Goal: Navigation & Orientation: Find specific page/section

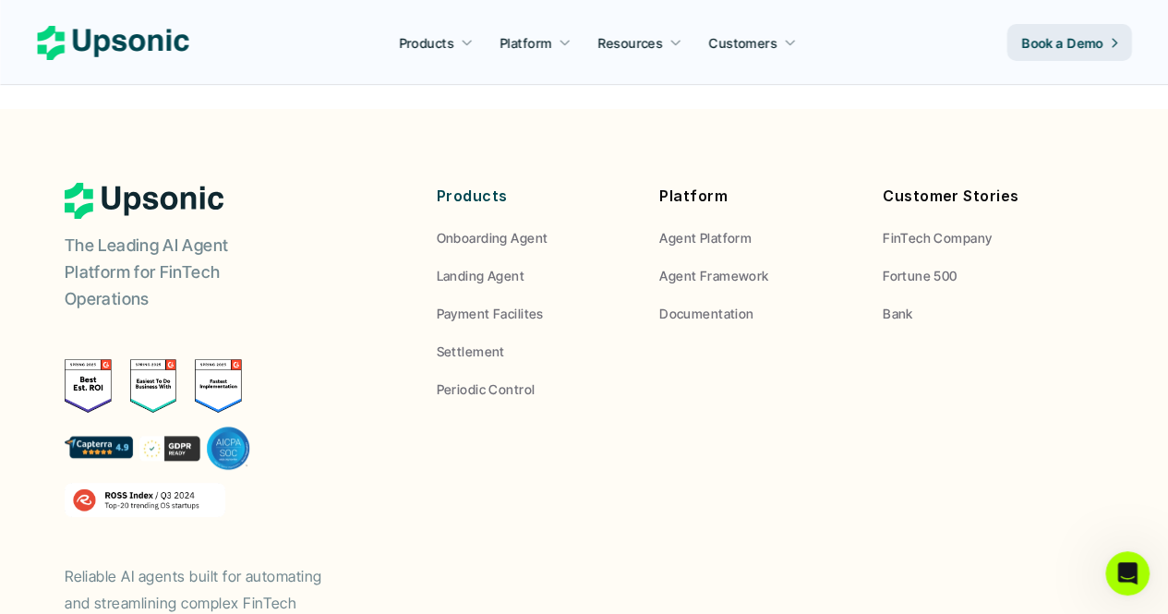
scroll to position [7016, 0]
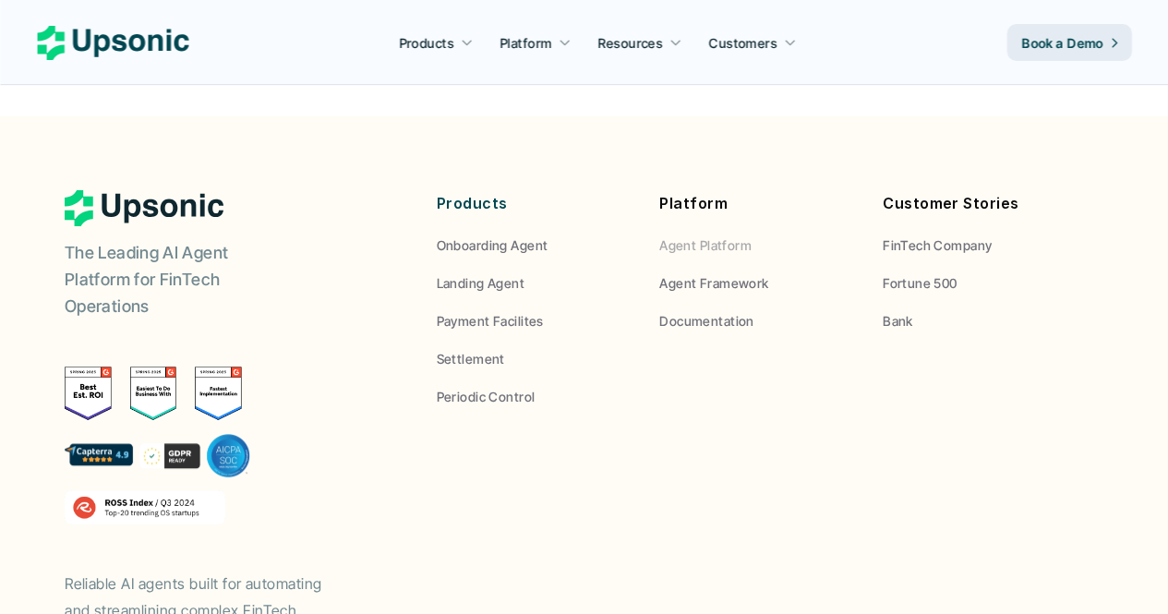
scroll to position [7016, 0]
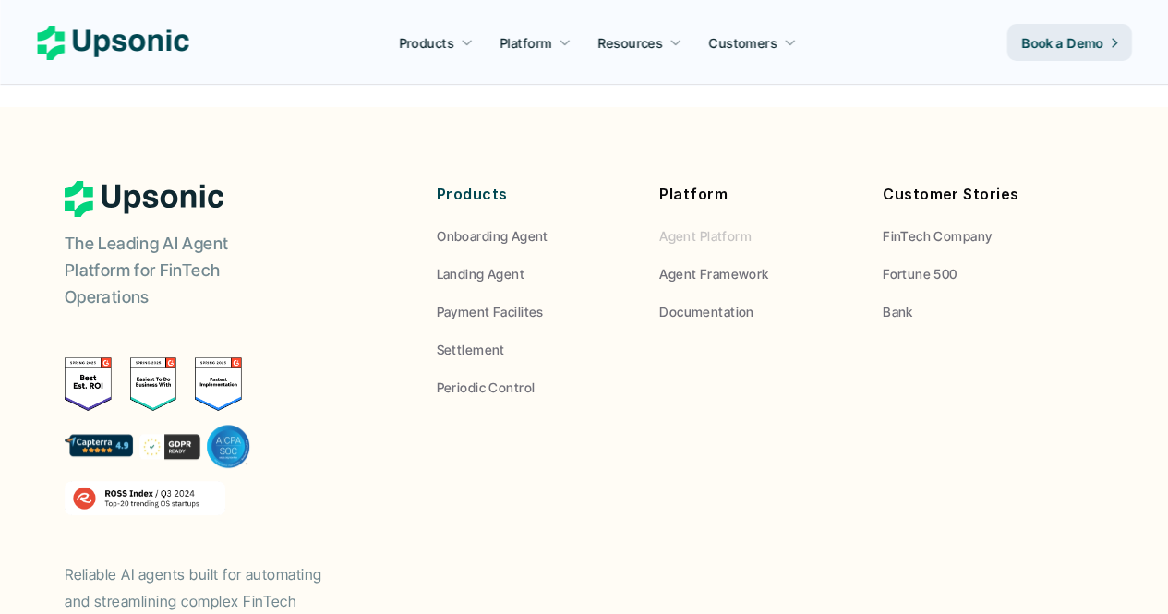
click at [736, 226] on p "Agent Platform" at bounding box center [705, 235] width 92 height 19
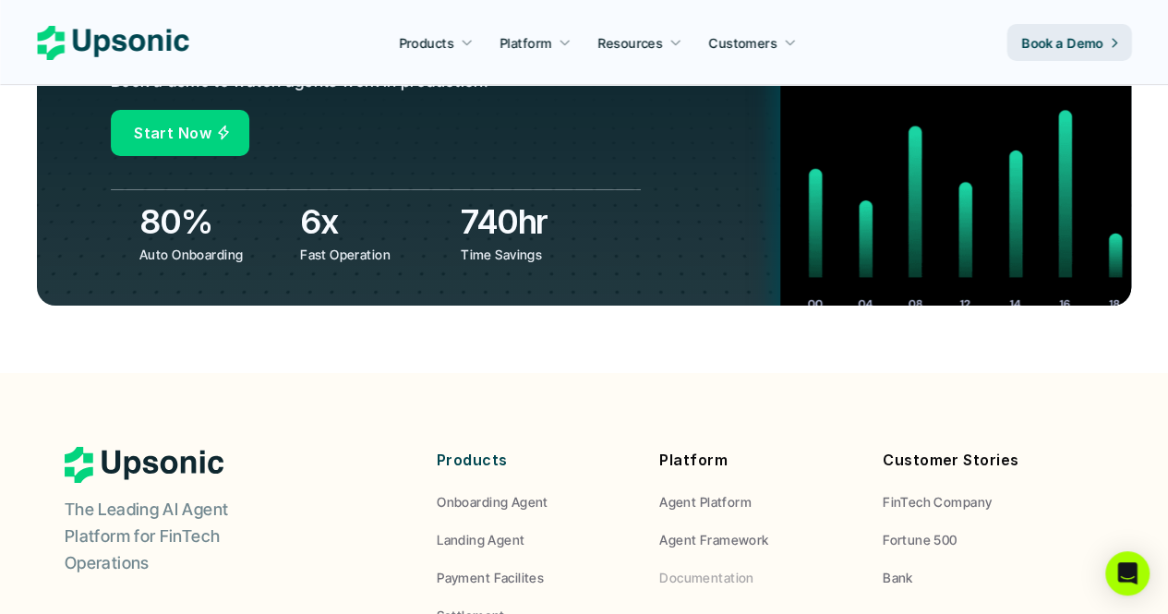
scroll to position [6923, 0]
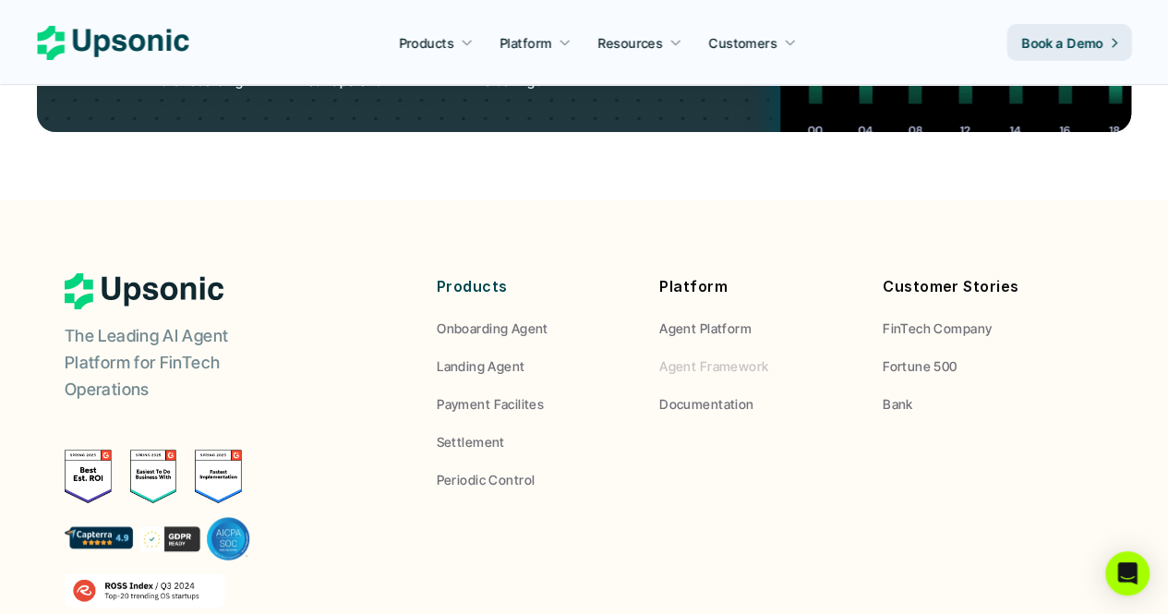
click at [739, 356] on p "Agent Framework" at bounding box center [713, 365] width 109 height 19
click at [718, 394] on p "Documentation" at bounding box center [706, 403] width 94 height 19
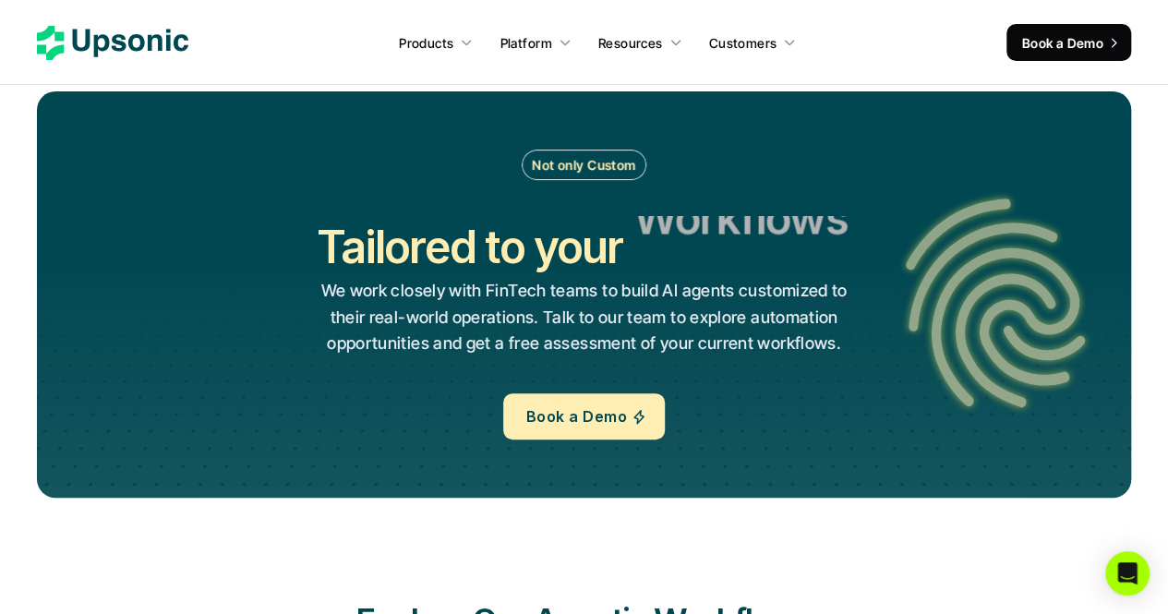
scroll to position [3785, 0]
